Goal: Find specific page/section: Find specific page/section

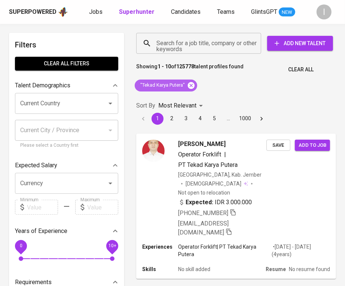
click at [193, 82] on icon at bounding box center [191, 85] width 7 height 7
click at [218, 36] on input "Search for a job title, company or other keywords" at bounding box center [200, 43] width 92 height 14
click at [215, 43] on input "Search for a job title, company or other keywords" at bounding box center [200, 43] width 92 height 14
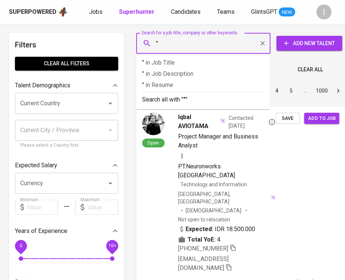
paste input "[URL][DOMAIN_NAME]"
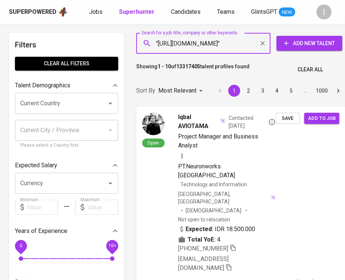
click at [211, 44] on input ""[URL][DOMAIN_NAME]"" at bounding box center [204, 43] width 101 height 14
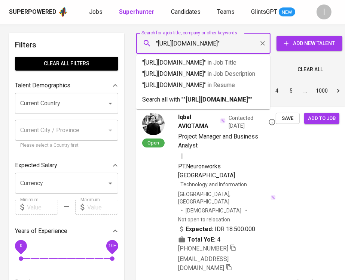
click at [211, 44] on input ""[URL][DOMAIN_NAME]"" at bounding box center [204, 43] width 101 height 14
paste input "Hacon [PERSON_NAME]"
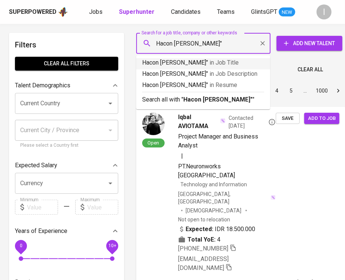
click at [157, 42] on input "Hacon [PERSON_NAME]"" at bounding box center [204, 43] width 101 height 14
type input ""Hacon [PERSON_NAME]""
click at [230, 46] on input ""Hacon [PERSON_NAME]"" at bounding box center [204, 43] width 101 height 14
